Goal: Task Accomplishment & Management: Use online tool/utility

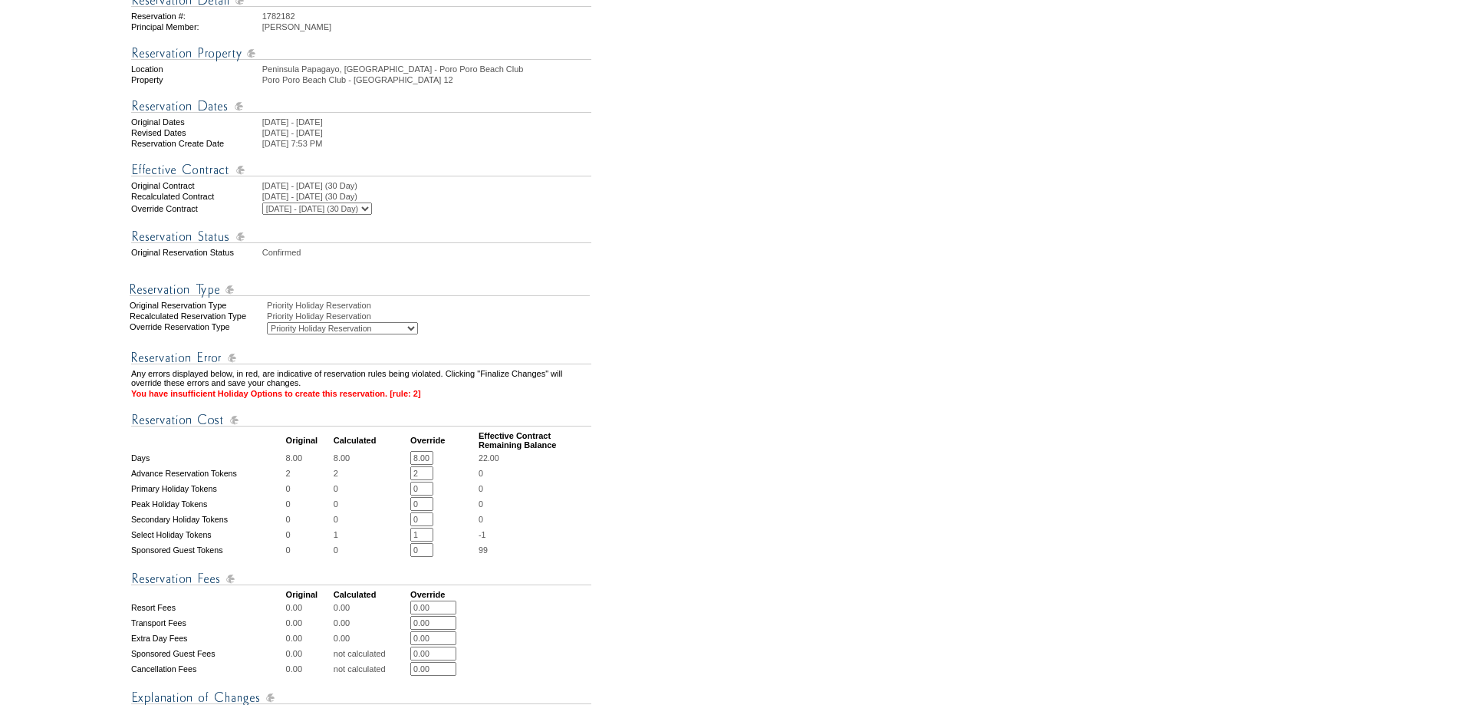
scroll to position [307, 0]
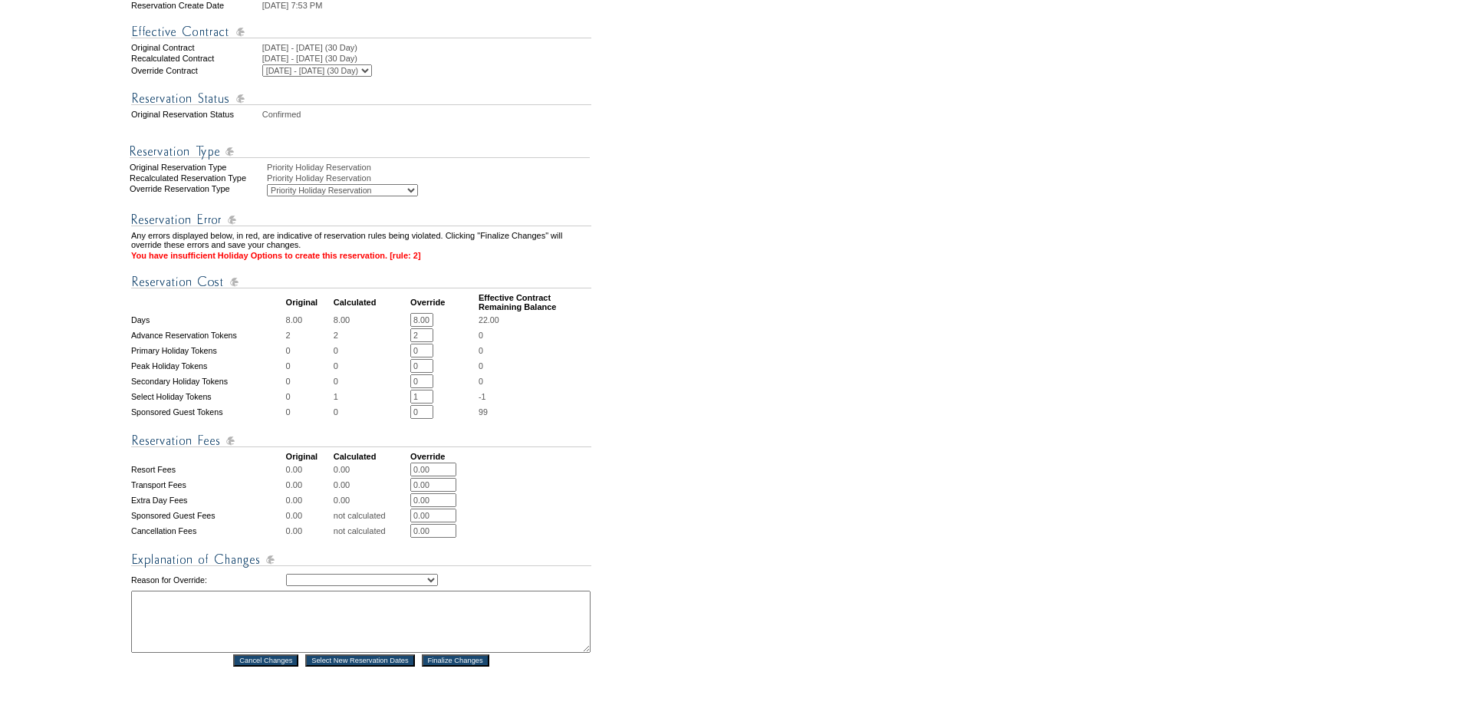
drag, startPoint x: 433, startPoint y: 365, endPoint x: 415, endPoint y: 361, distance: 18.8
click at [415, 342] on input "2" at bounding box center [421, 335] width 23 height 14
type input "1"
click at [646, 433] on form "Follow Us ::" at bounding box center [728, 284] width 1456 height 1174
drag, startPoint x: 427, startPoint y: 425, endPoint x: 410, endPoint y: 426, distance: 16.9
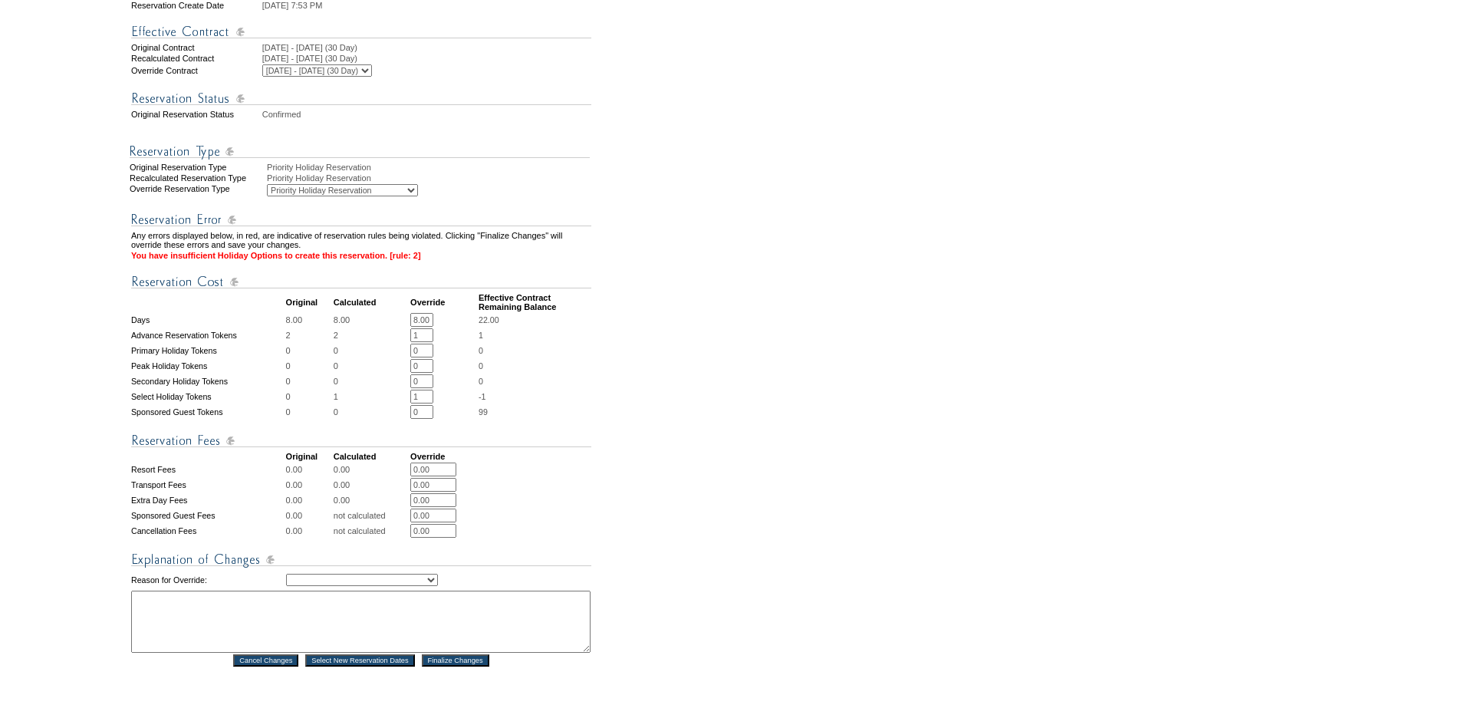
click at [410, 404] on tr "Select Holiday Tokens 0 1 1 * * -1" at bounding box center [361, 397] width 460 height 14
type input "0"
click at [752, 463] on form "Follow Us ::" at bounding box center [728, 284] width 1456 height 1174
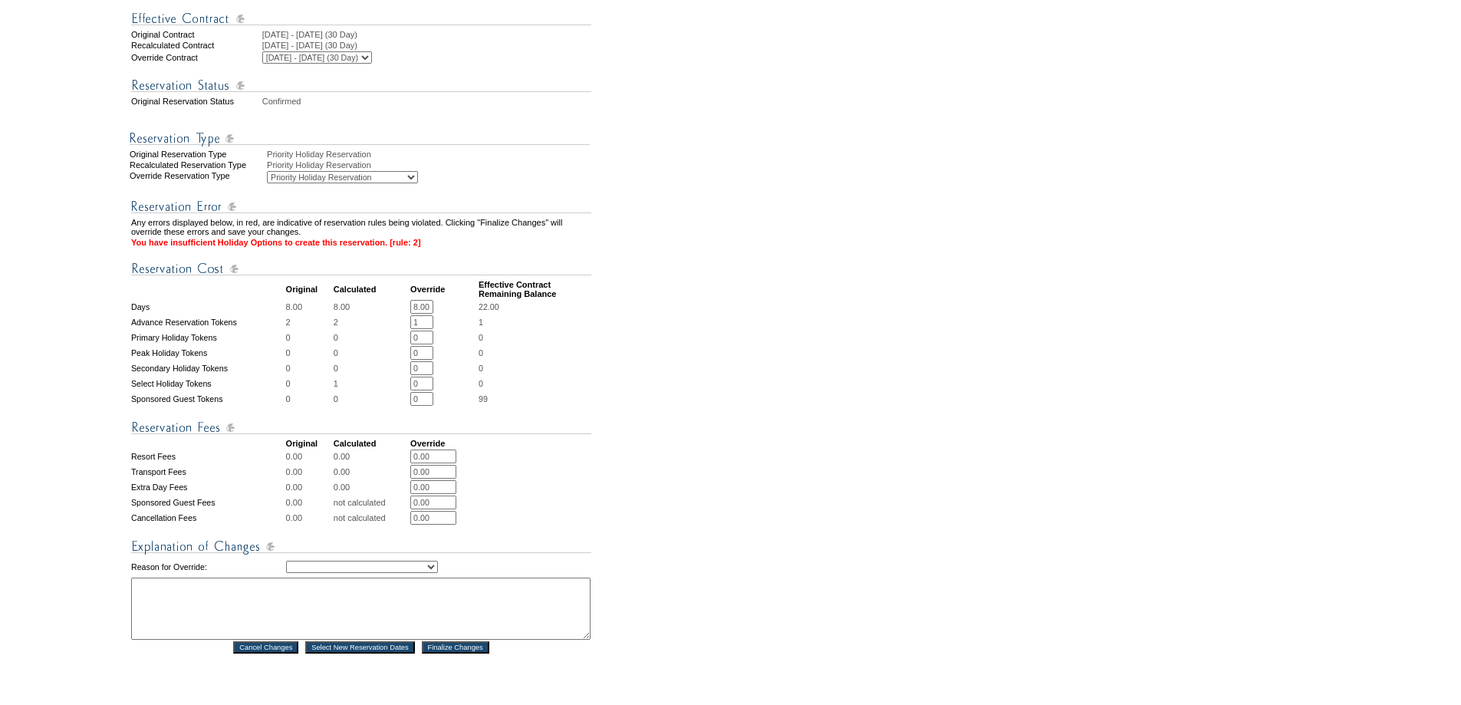
scroll to position [542, 0]
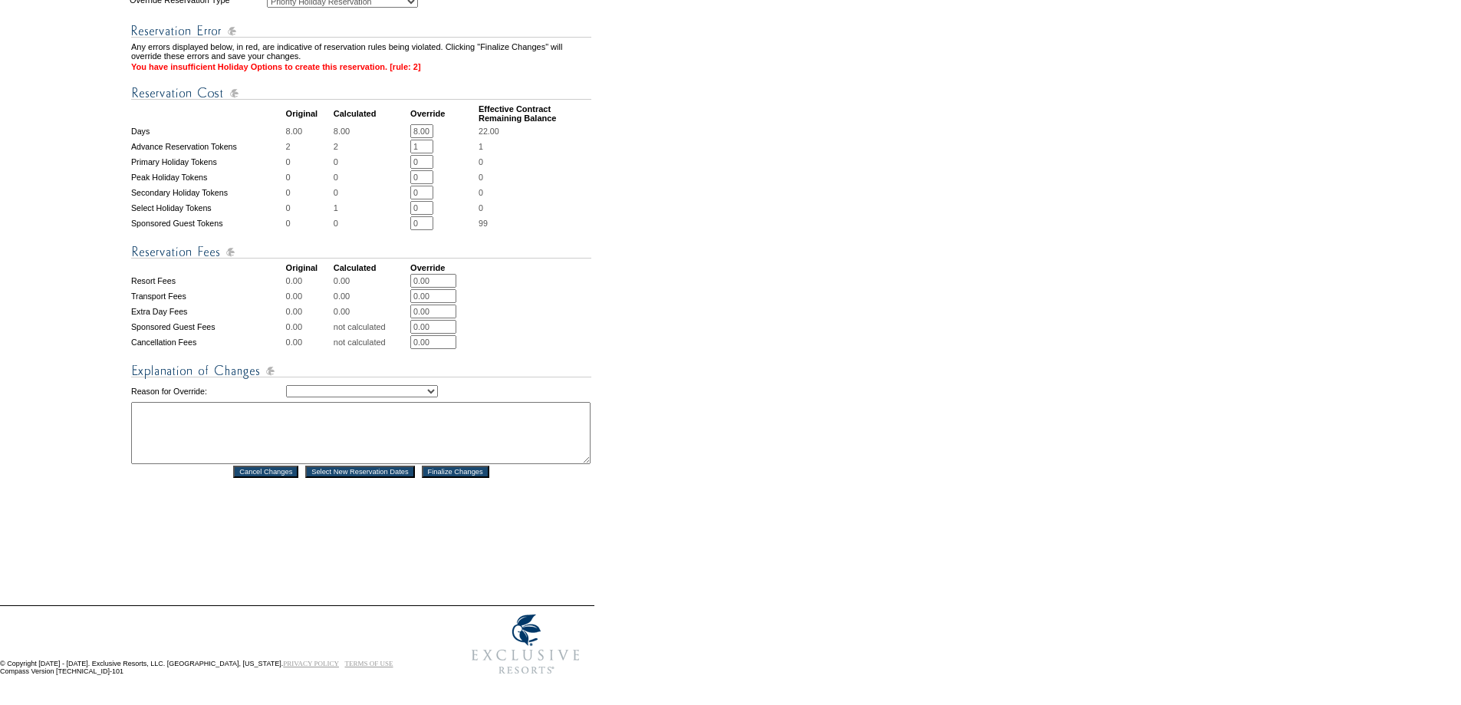
click at [438, 385] on select "Creating Continuous Stay Days Rebooked After Cancellation Editing Occupant Expe…" at bounding box center [362, 391] width 152 height 12
select select "1042"
click at [286, 385] on select "Creating Continuous Stay Days Rebooked After Cancellation Editing Occupant Expe…" at bounding box center [362, 391] width 152 height 12
click at [377, 424] on textarea at bounding box center [361, 433] width 460 height 62
type textarea "Per Denise"
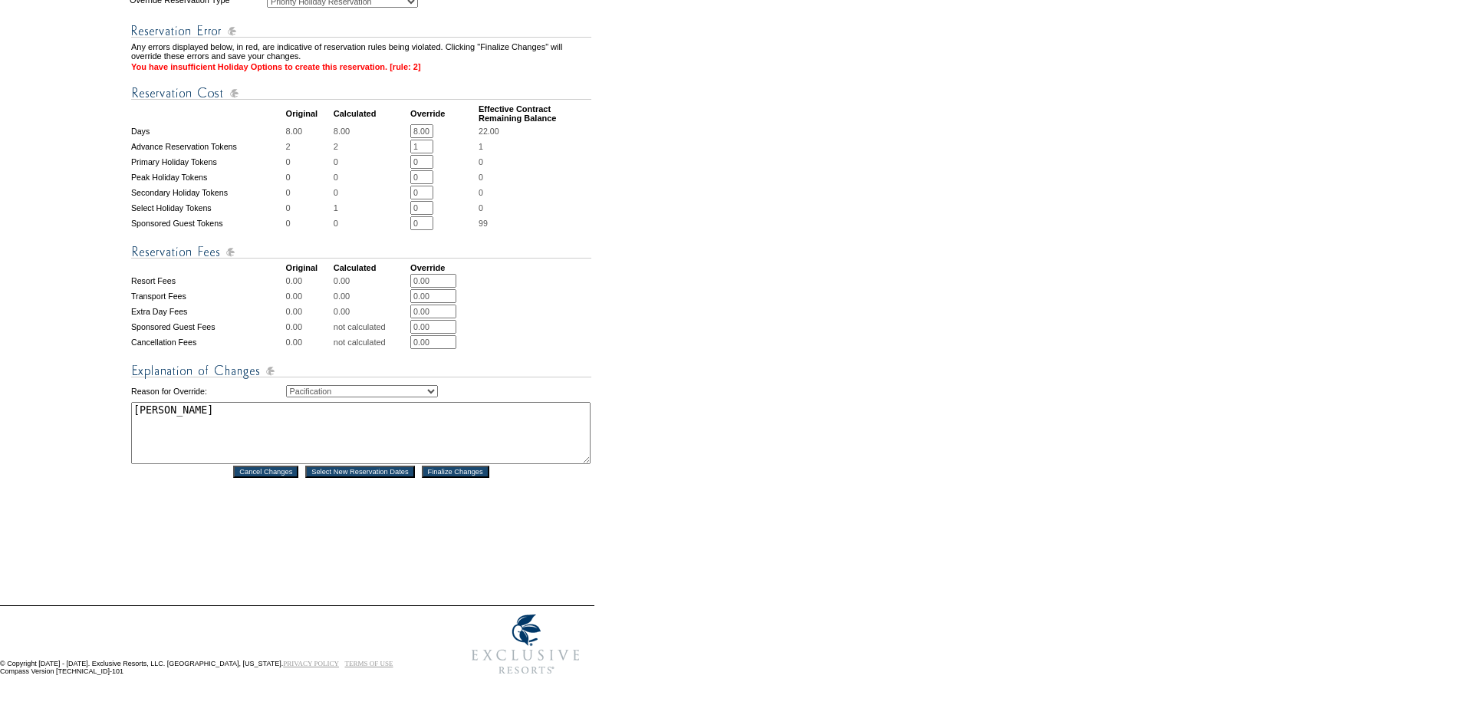
click at [470, 466] on input "Finalize Changes" at bounding box center [456, 472] width 68 height 12
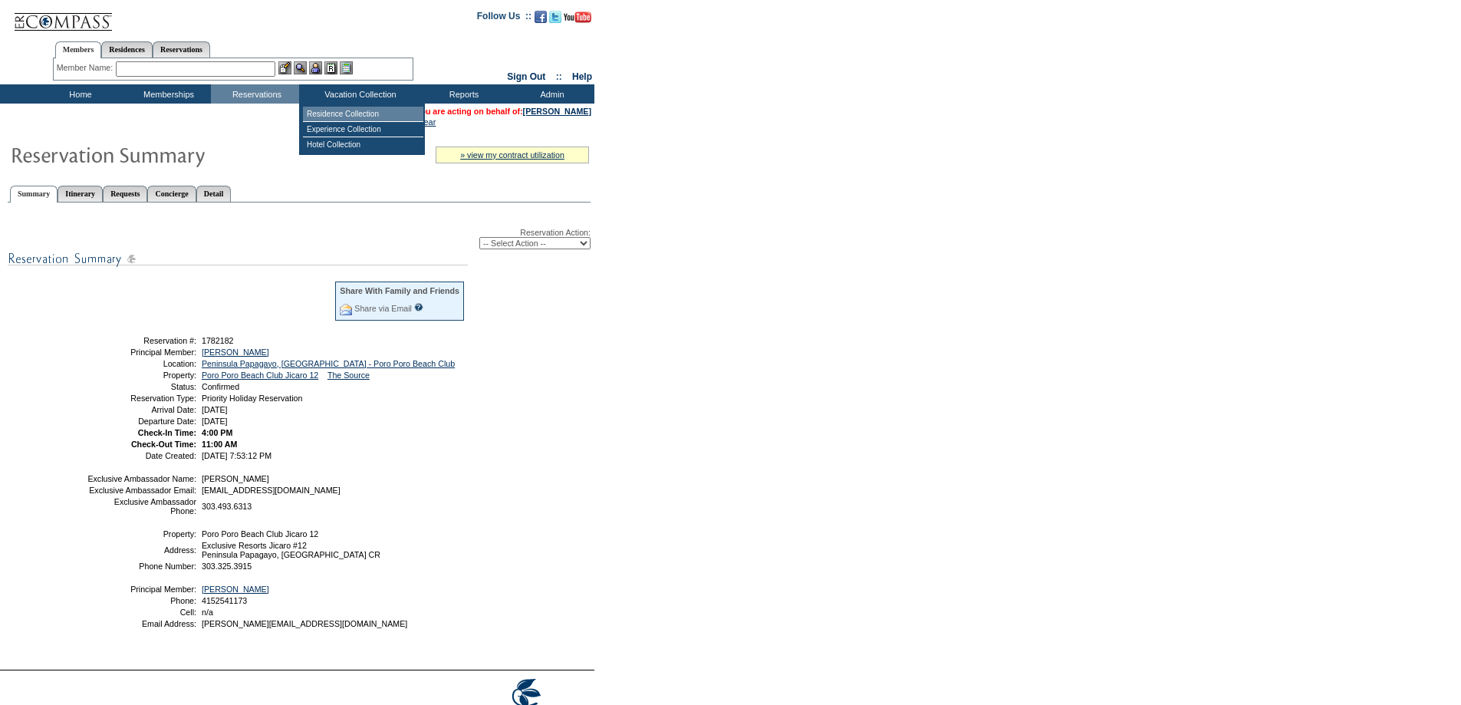
click at [371, 110] on td "Residence Collection" at bounding box center [363, 114] width 120 height 15
